Goal: Information Seeking & Learning: Check status

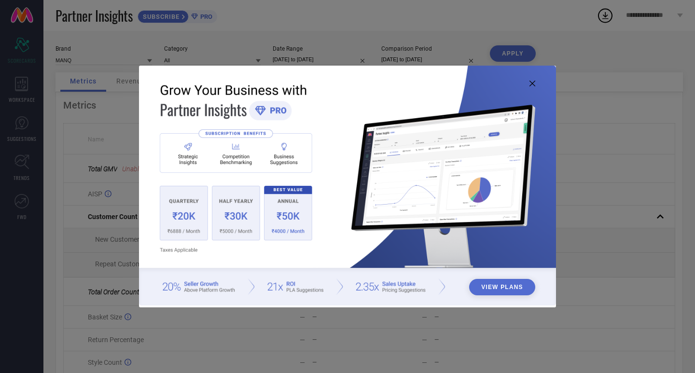
click at [530, 85] on icon at bounding box center [533, 84] width 6 height 6
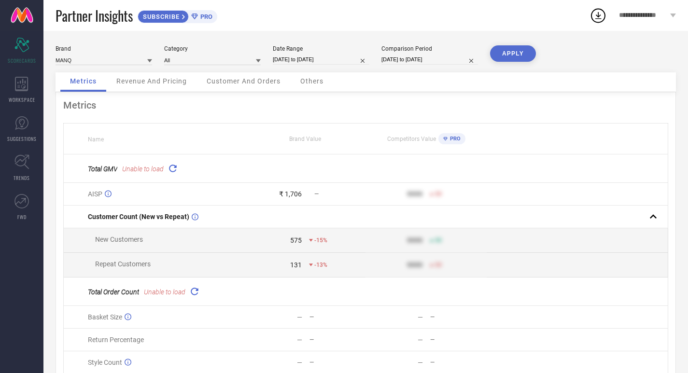
select select "9"
select select "2025"
select select "10"
select select "2025"
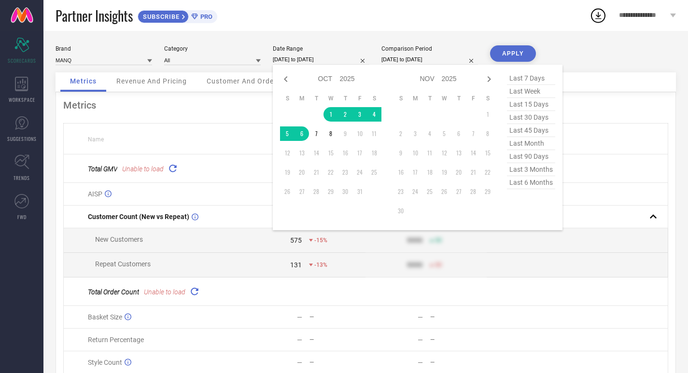
click at [312, 56] on input "[DATE] to [DATE]" at bounding box center [321, 60] width 97 height 10
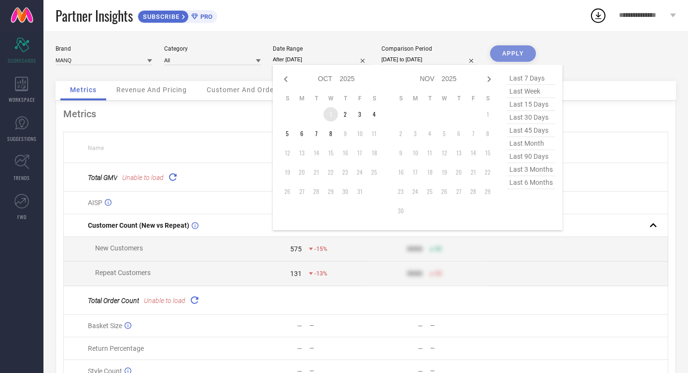
click at [331, 117] on td "1" at bounding box center [330, 114] width 14 height 14
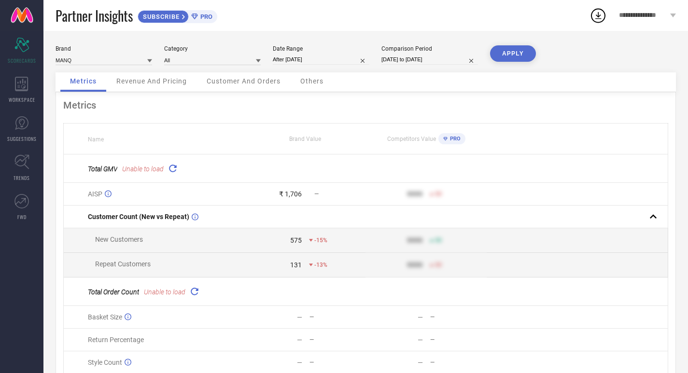
type input "[DATE] to [DATE]"
click at [427, 60] on input "[DATE] to [DATE]" at bounding box center [429, 60] width 97 height 10
select select "9"
select select "2024"
select select "10"
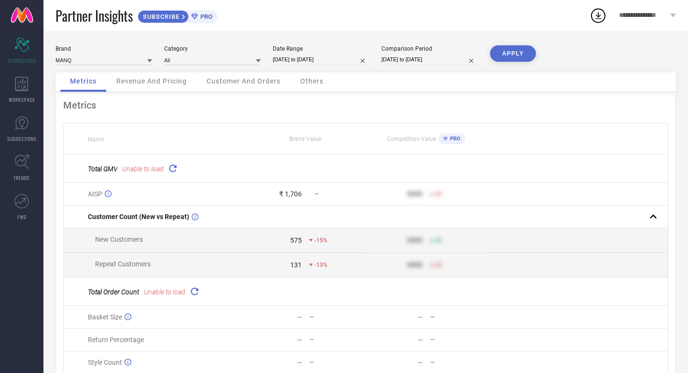
select select "2024"
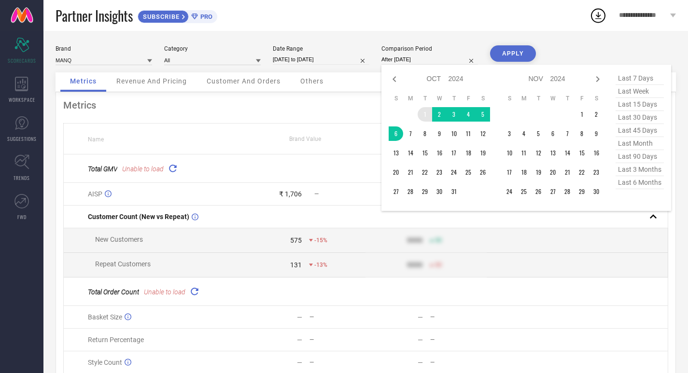
click at [420, 114] on td "1" at bounding box center [425, 114] width 14 height 14
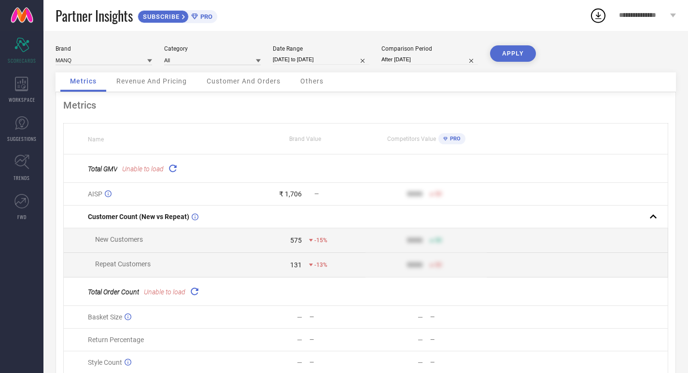
type input "[DATE] to [DATE]"
click at [513, 54] on button "APPLY" at bounding box center [513, 53] width 46 height 16
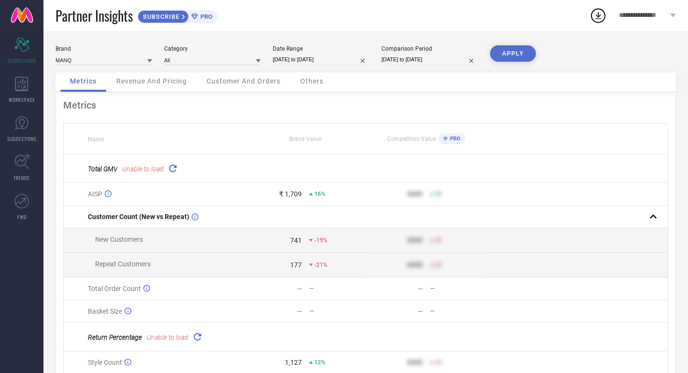
click at [176, 167] on icon at bounding box center [172, 168] width 11 height 11
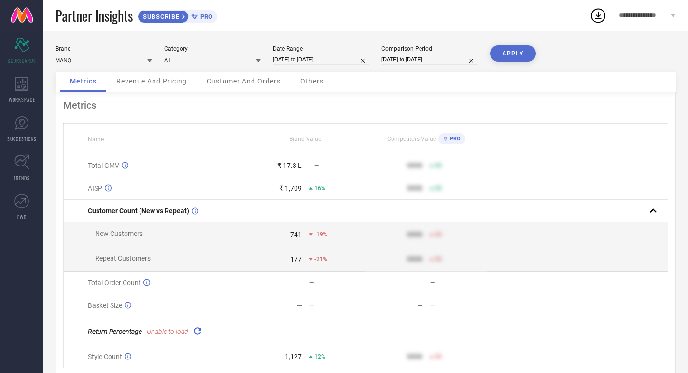
select select "9"
select select "2025"
select select "10"
select select "2025"
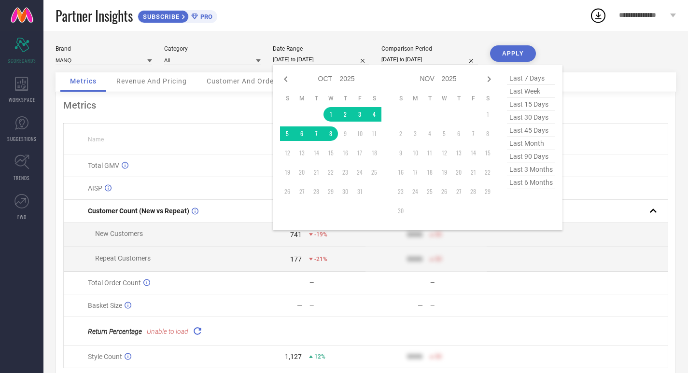
click at [322, 61] on input "[DATE] to [DATE]" at bounding box center [321, 60] width 97 height 10
click at [327, 111] on td "1" at bounding box center [330, 114] width 14 height 14
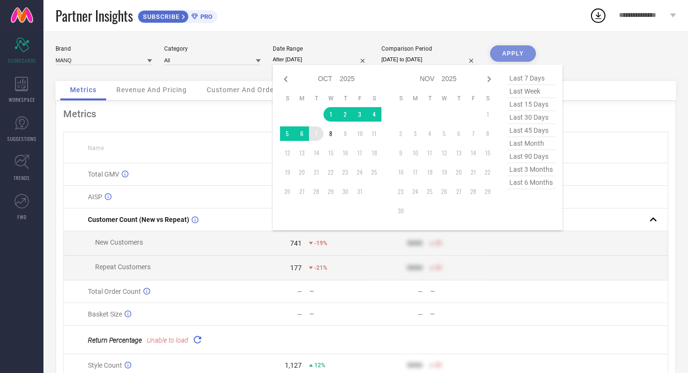
type input "[DATE] to [DATE]"
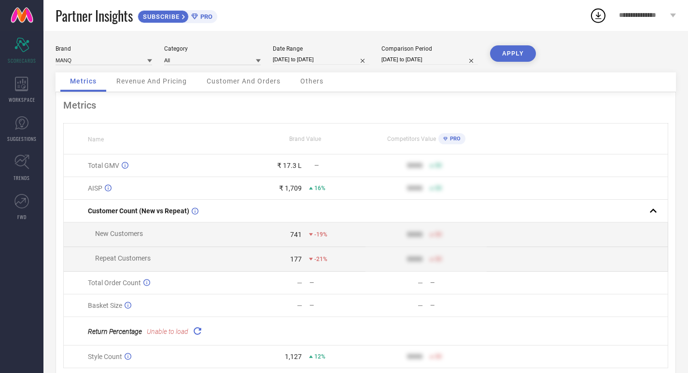
click at [425, 56] on input "[DATE] to [DATE]" at bounding box center [429, 60] width 97 height 10
select select "9"
select select "2024"
select select "10"
select select "2024"
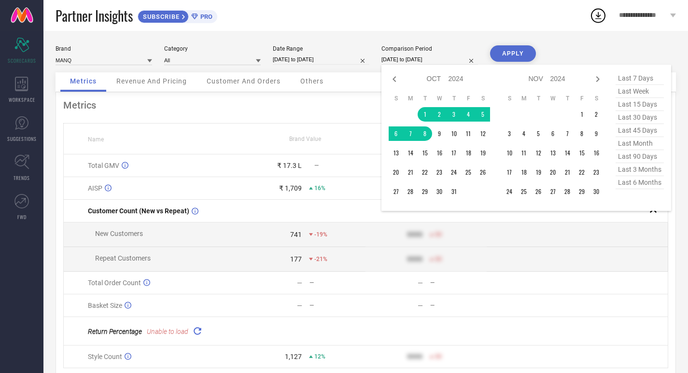
click at [522, 55] on button "APPLY" at bounding box center [513, 53] width 46 height 16
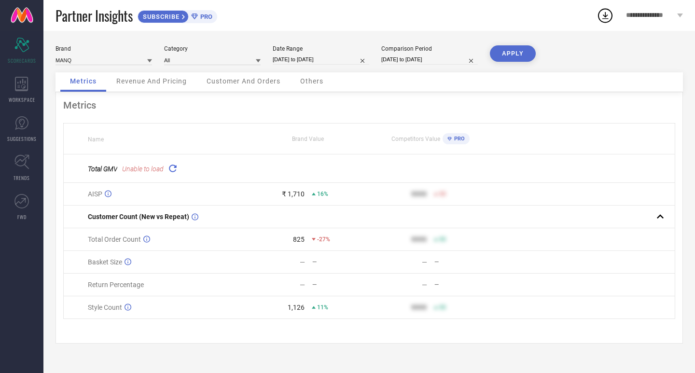
click at [172, 167] on icon at bounding box center [172, 168] width 11 height 11
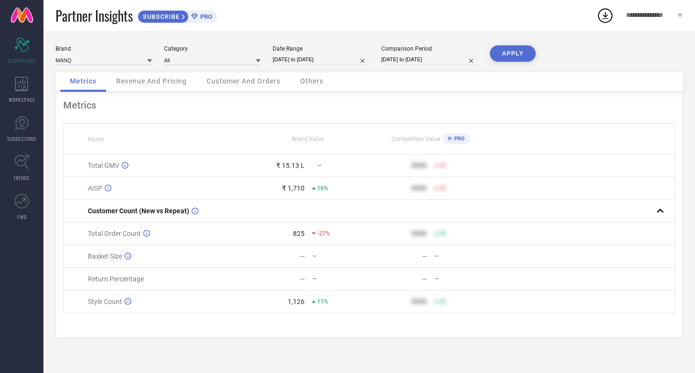
select select "9"
select select "2025"
select select "10"
select select "2025"
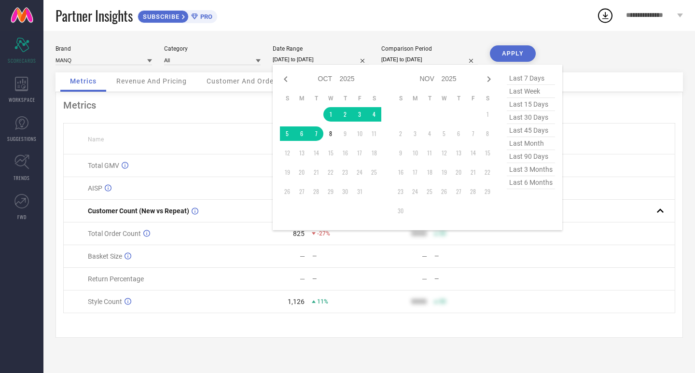
click at [311, 58] on input "[DATE] to [DATE]" at bounding box center [321, 60] width 97 height 10
click at [334, 115] on td "1" at bounding box center [330, 114] width 14 height 14
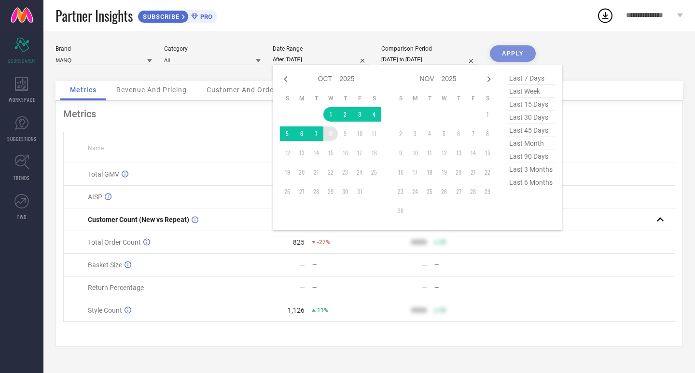
type input "[DATE] to [DATE]"
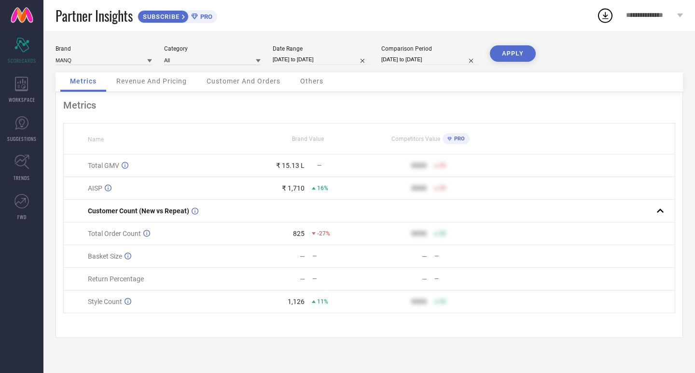
click at [533, 53] on button "APPLY" at bounding box center [513, 53] width 46 height 16
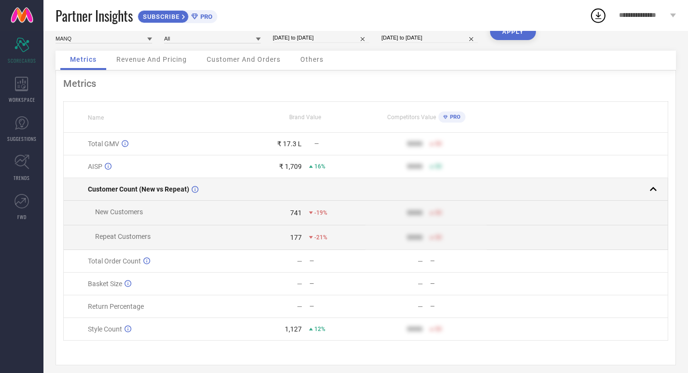
scroll to position [33, 0]
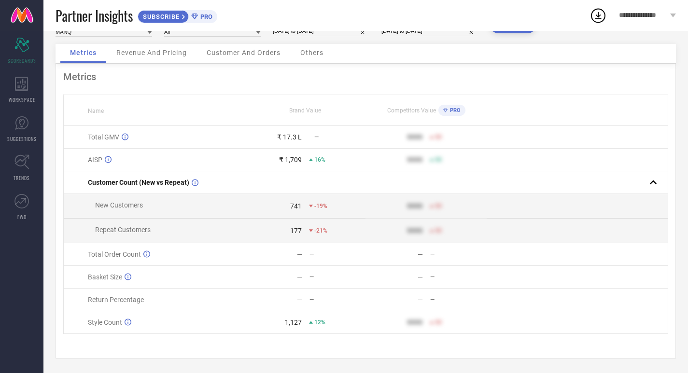
click at [146, 44] on div "Revenue And Pricing" at bounding box center [152, 53] width 90 height 19
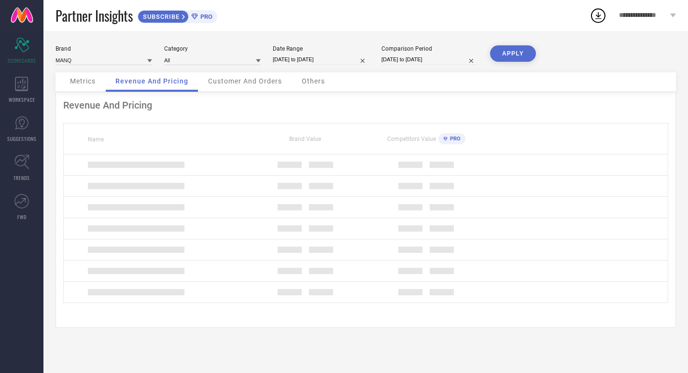
scroll to position [0, 0]
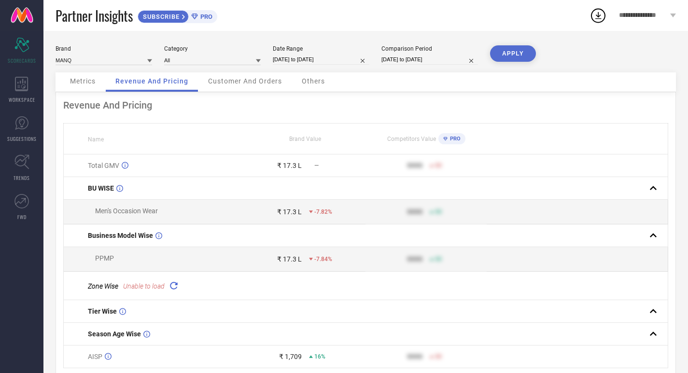
click at [311, 60] on input "[DATE] to [DATE]" at bounding box center [321, 60] width 97 height 10
select select "9"
select select "2025"
select select "10"
select select "2025"
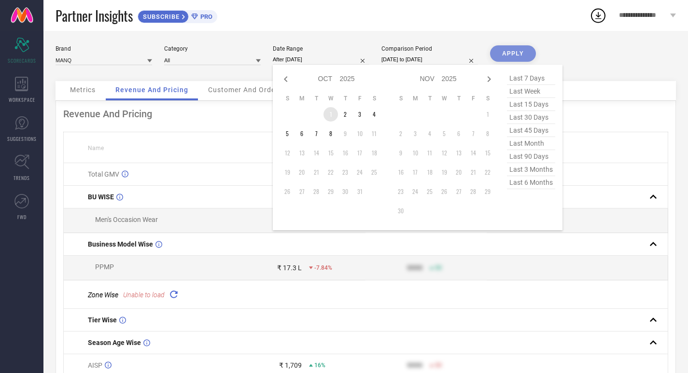
click at [331, 111] on td "1" at bounding box center [330, 114] width 14 height 14
type input "[DATE] to [DATE]"
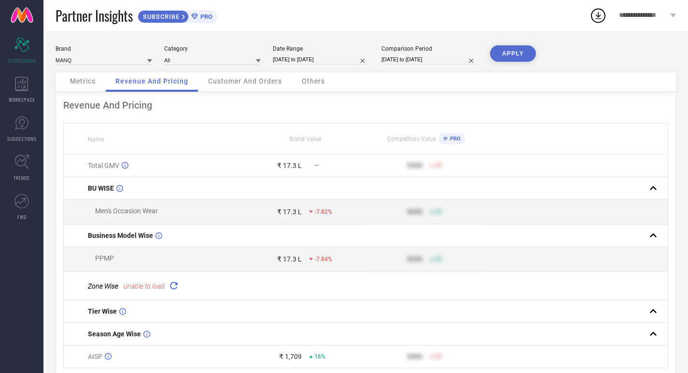
click at [448, 60] on input "[DATE] to [DATE]" at bounding box center [429, 60] width 97 height 10
select select "9"
select select "2024"
select select "10"
select select "2024"
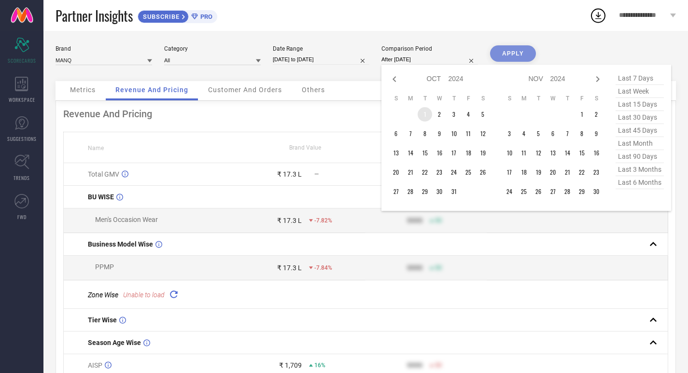
click at [424, 111] on td "1" at bounding box center [425, 114] width 14 height 14
type input "[DATE] to [DATE]"
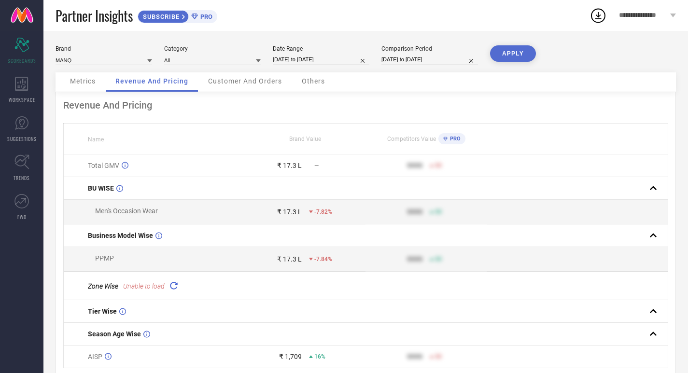
click at [513, 53] on button "APPLY" at bounding box center [513, 53] width 46 height 16
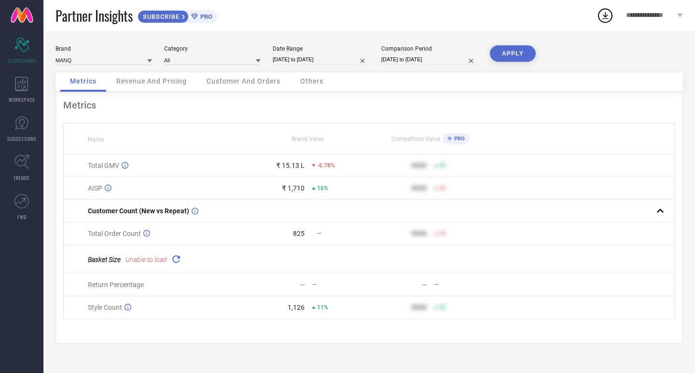
click at [292, 64] on input "[DATE] to [DATE]" at bounding box center [321, 60] width 97 height 10
select select "9"
select select "2025"
select select "10"
select select "2025"
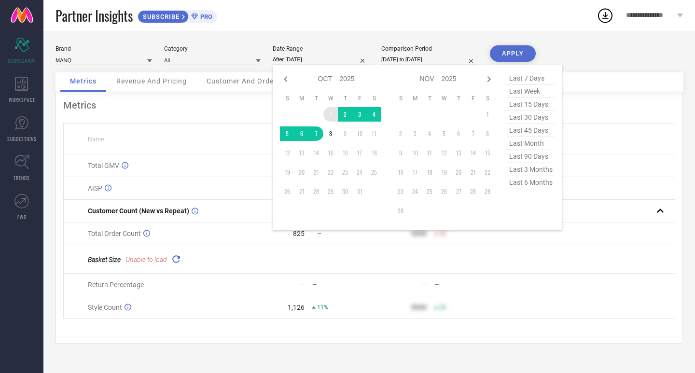
click at [324, 112] on td "1" at bounding box center [330, 114] width 14 height 14
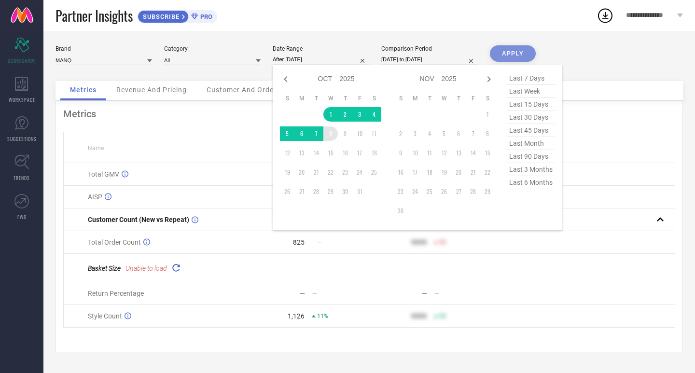
type input "[DATE] to [DATE]"
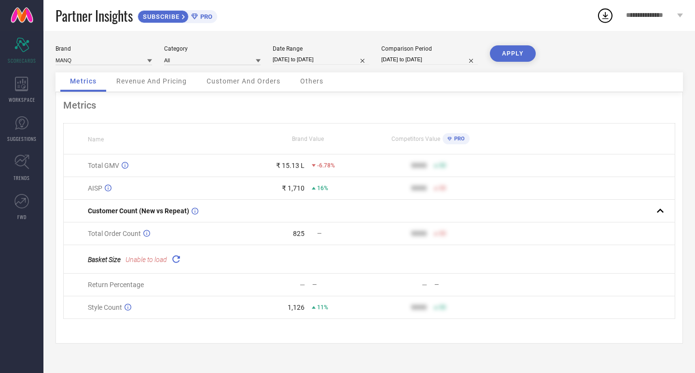
click at [435, 56] on input "[DATE] to [DATE]" at bounding box center [429, 60] width 97 height 10
select select "9"
select select "2024"
select select "10"
select select "2024"
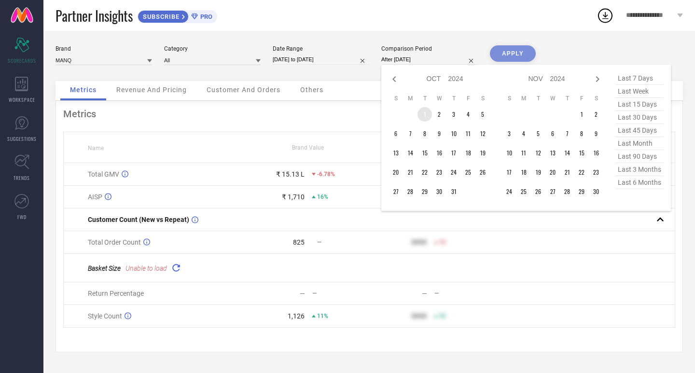
click at [420, 114] on td "1" at bounding box center [425, 114] width 14 height 14
type input "[DATE] to [DATE]"
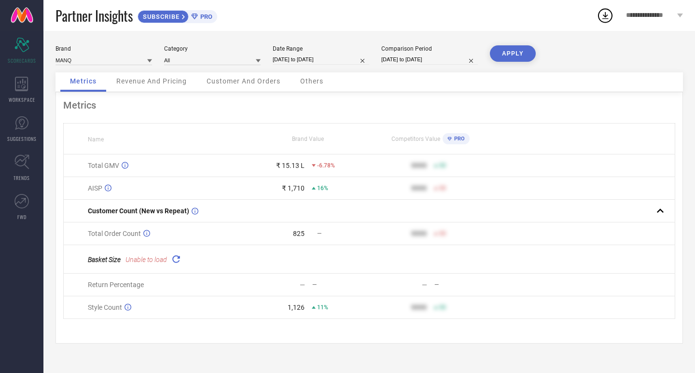
click at [502, 51] on button "APPLY" at bounding box center [513, 53] width 46 height 16
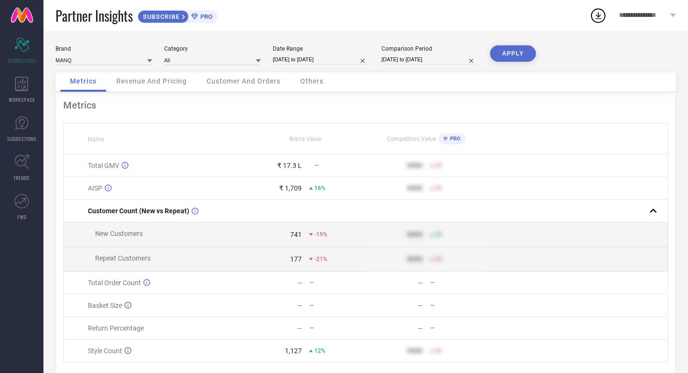
click at [156, 85] on span "Revenue And Pricing" at bounding box center [151, 81] width 70 height 8
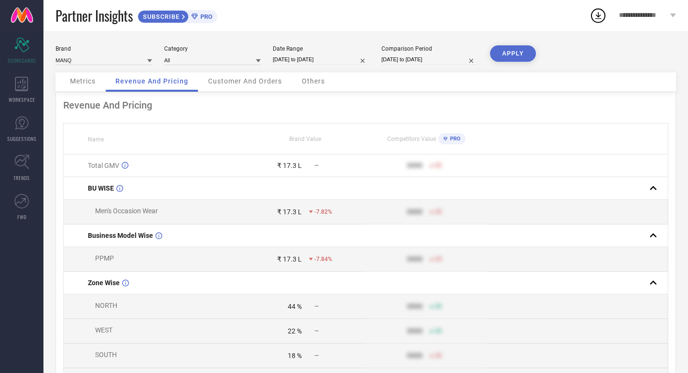
click at [241, 85] on span "Customer And Orders" at bounding box center [245, 81] width 74 height 8
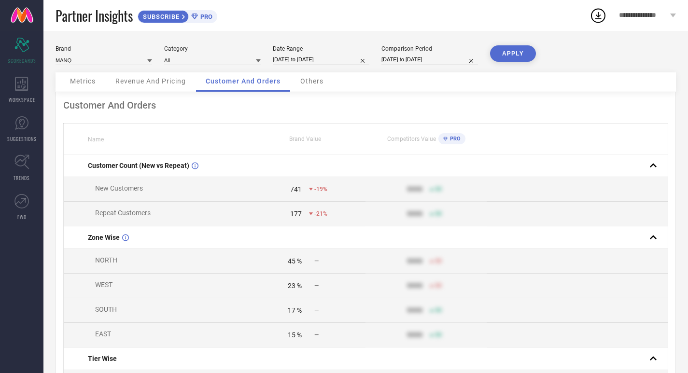
click at [315, 84] on span "Others" at bounding box center [311, 81] width 23 height 8
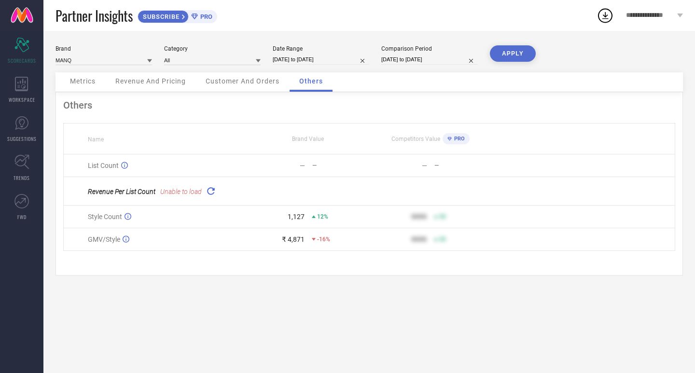
click at [207, 193] on icon at bounding box center [210, 190] width 11 height 11
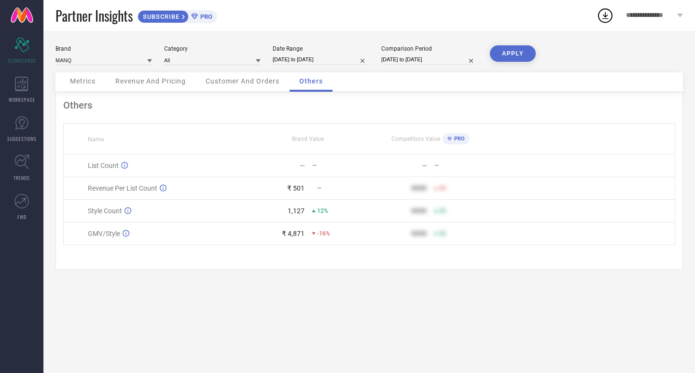
click at [84, 83] on span "Metrics" at bounding box center [83, 81] width 26 height 8
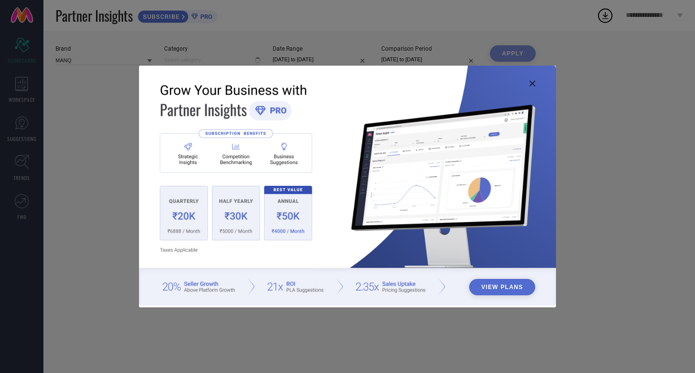
type input "All"
click at [533, 83] on icon at bounding box center [533, 84] width 6 height 6
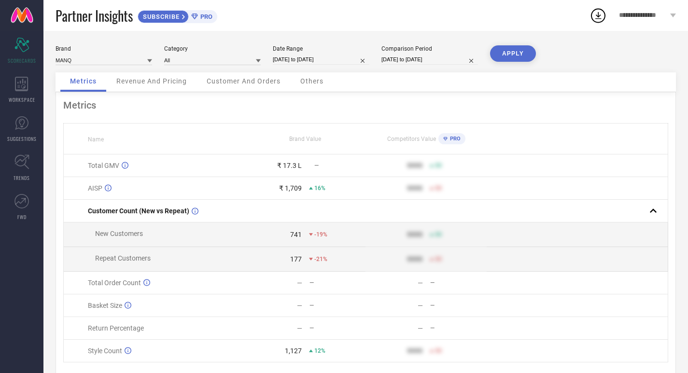
click at [140, 82] on span "Revenue And Pricing" at bounding box center [151, 81] width 70 height 8
